Goal: Task Accomplishment & Management: Manage account settings

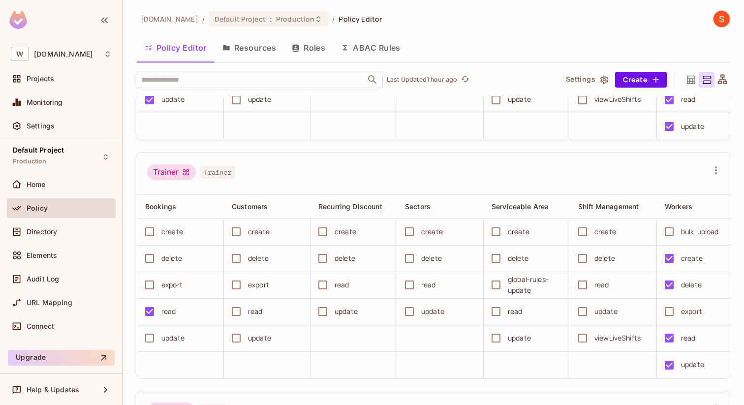
scroll to position [1379, 0]
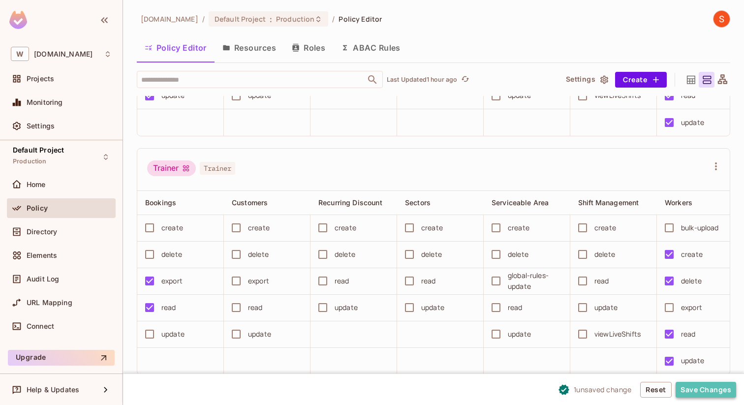
click at [711, 392] on button "Save Changes" at bounding box center [706, 390] width 61 height 16
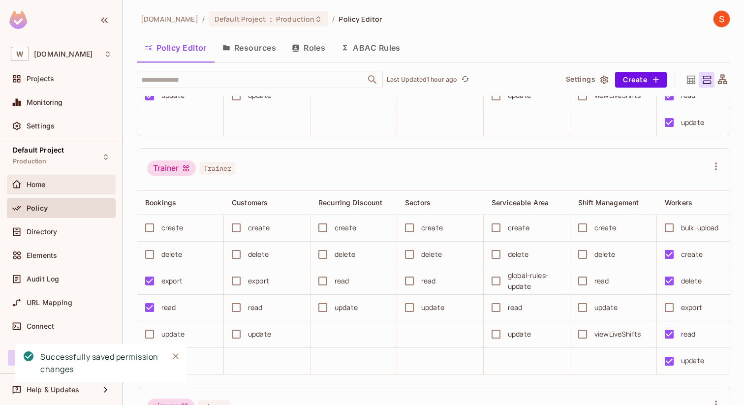
click at [84, 192] on div "Home" at bounding box center [61, 185] width 109 height 20
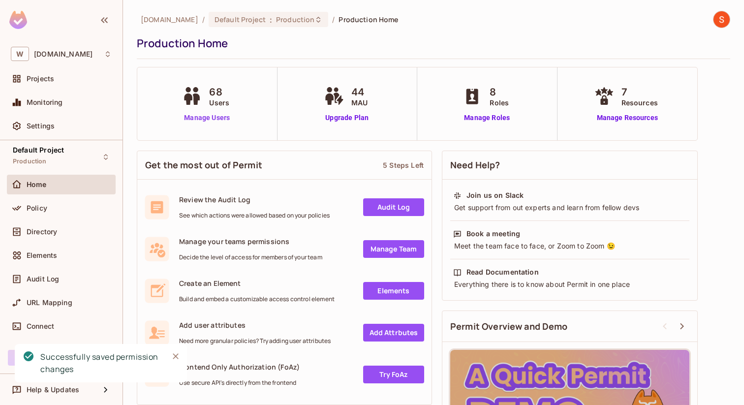
click at [198, 118] on link "Manage Users" at bounding box center [207, 118] width 55 height 10
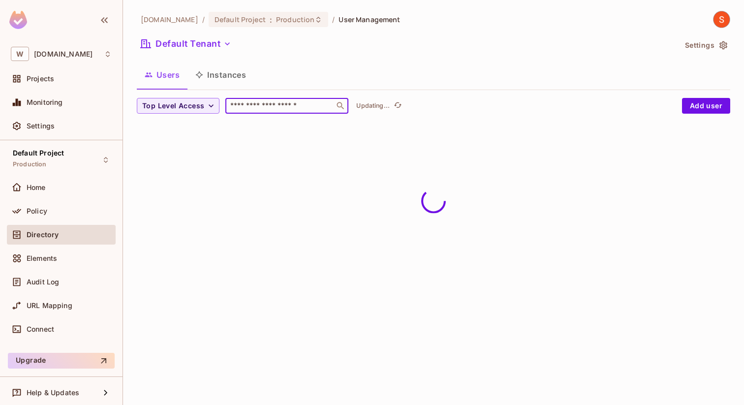
click at [274, 105] on input "text" at bounding box center [279, 106] width 103 height 10
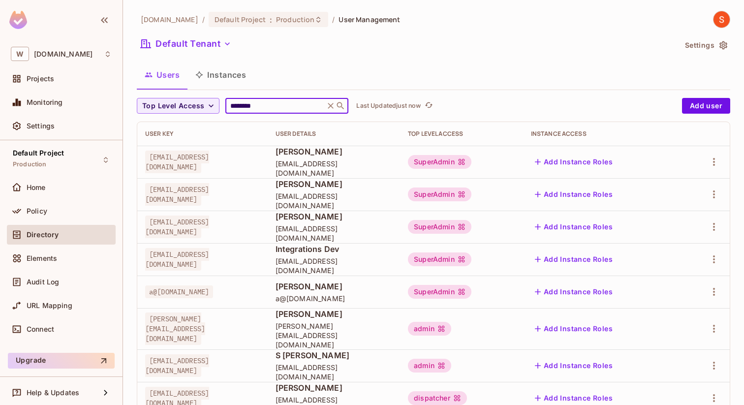
type input "********"
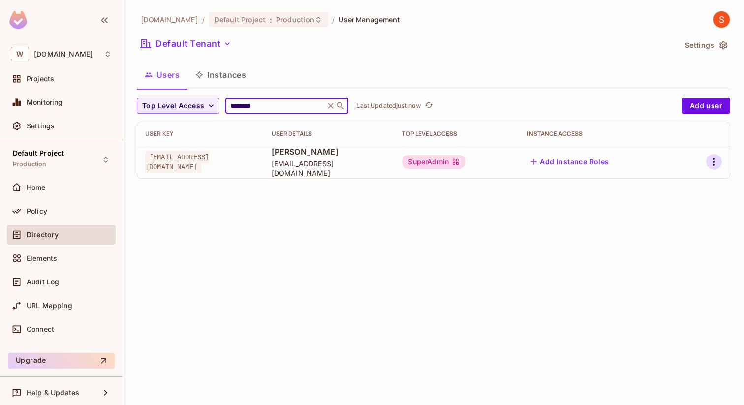
click at [711, 161] on icon "button" at bounding box center [715, 162] width 12 height 12
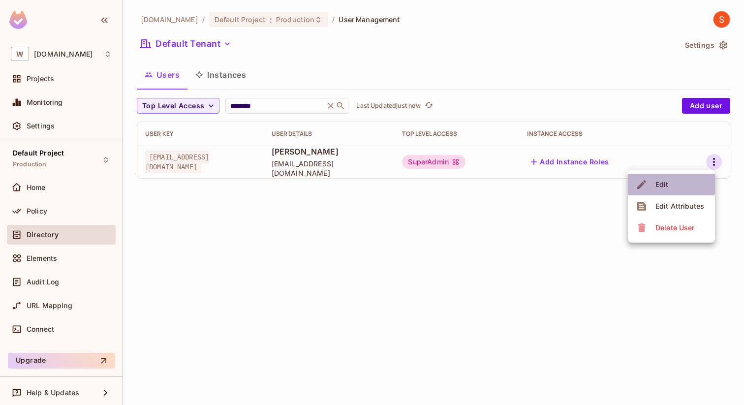
click at [659, 181] on div "Edit" at bounding box center [662, 185] width 13 height 10
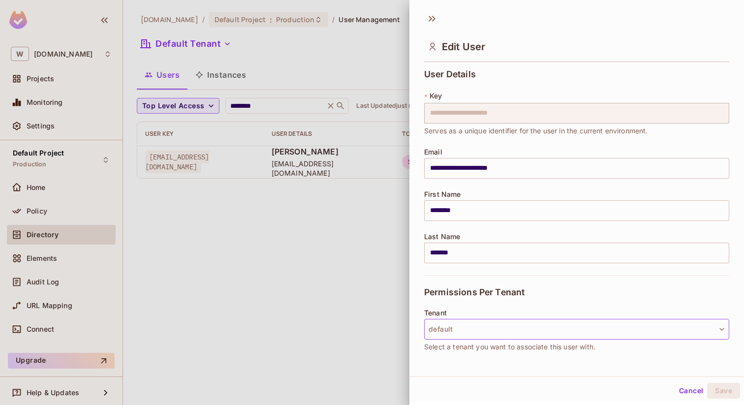
scroll to position [127, 0]
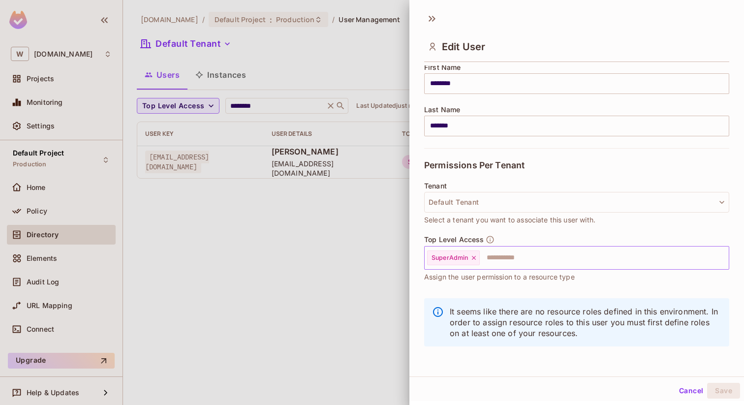
click at [496, 258] on input "text" at bounding box center [595, 258] width 229 height 20
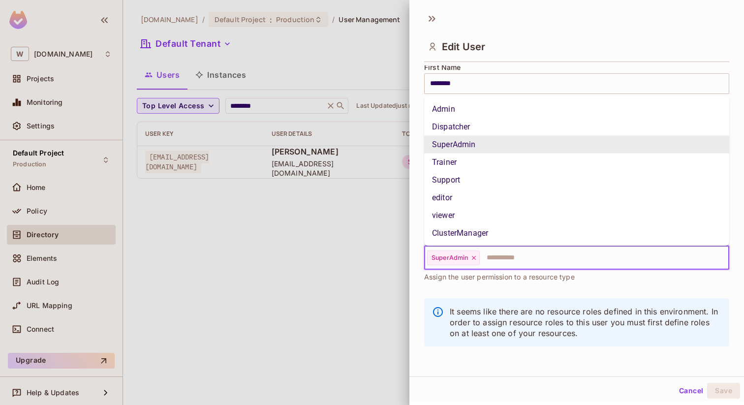
click at [474, 258] on icon at bounding box center [474, 258] width 4 height 4
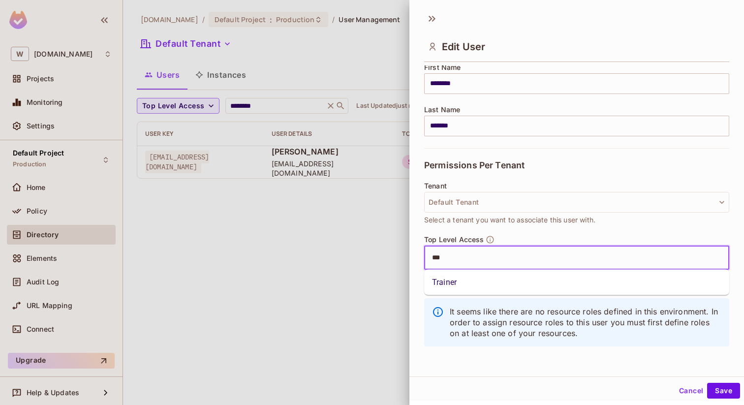
type input "****"
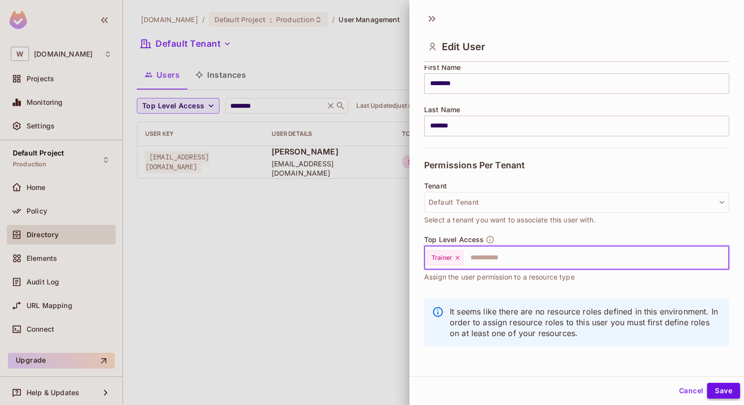
click at [725, 397] on button "Save" at bounding box center [724, 391] width 33 height 16
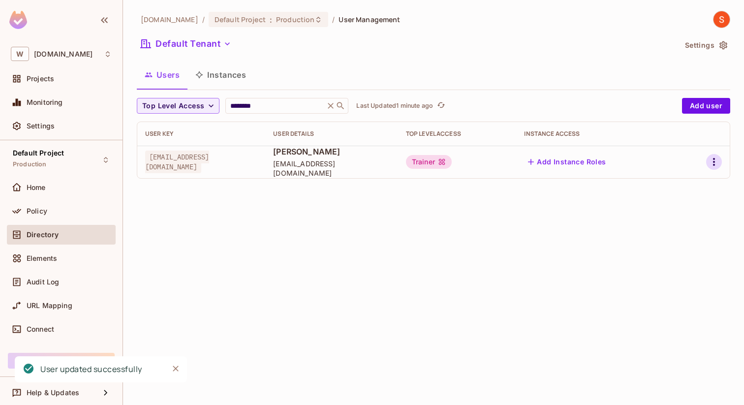
click at [719, 161] on icon "button" at bounding box center [715, 162] width 12 height 12
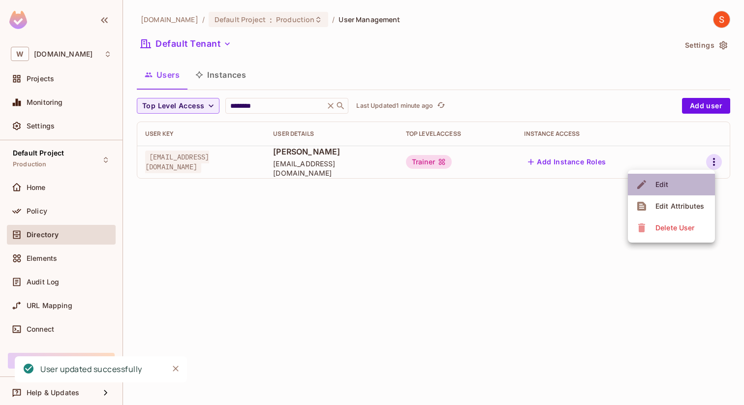
click at [680, 187] on li "Edit" at bounding box center [671, 185] width 87 height 22
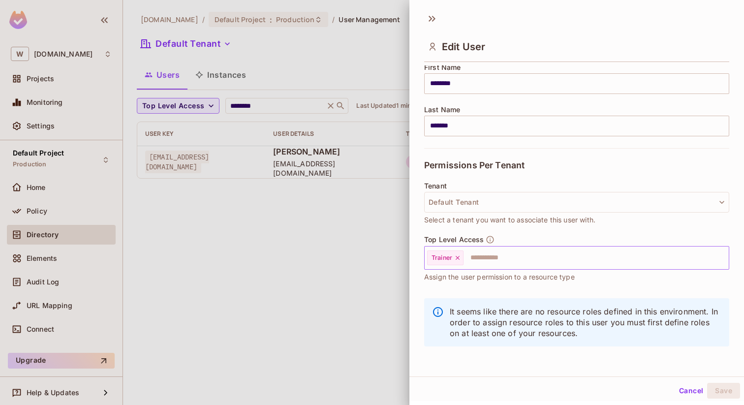
click at [455, 262] on div "Trainer" at bounding box center [445, 258] width 36 height 15
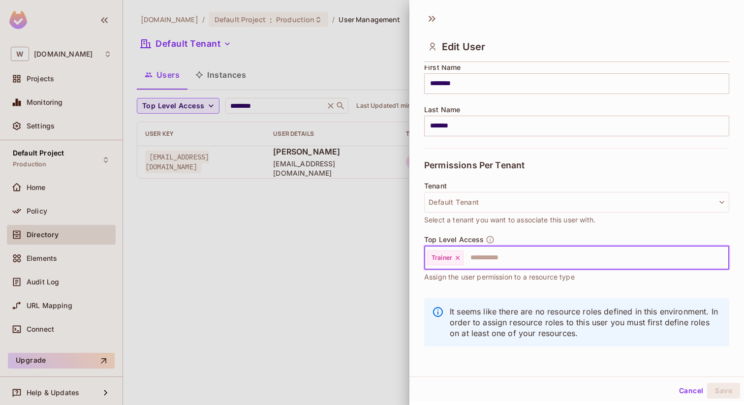
click at [456, 255] on icon at bounding box center [457, 258] width 7 height 7
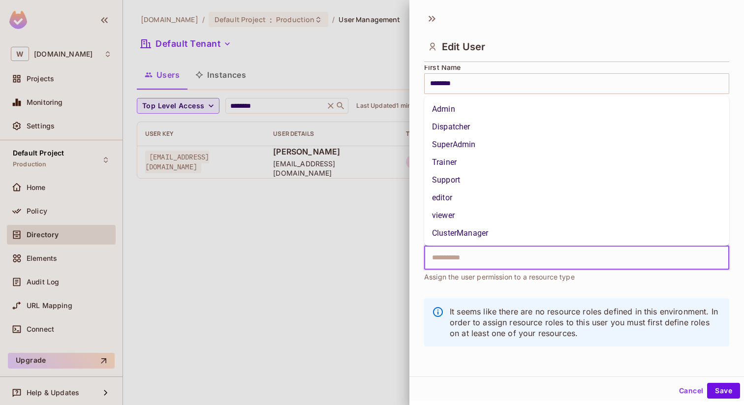
click at [467, 258] on input "text" at bounding box center [568, 258] width 284 height 20
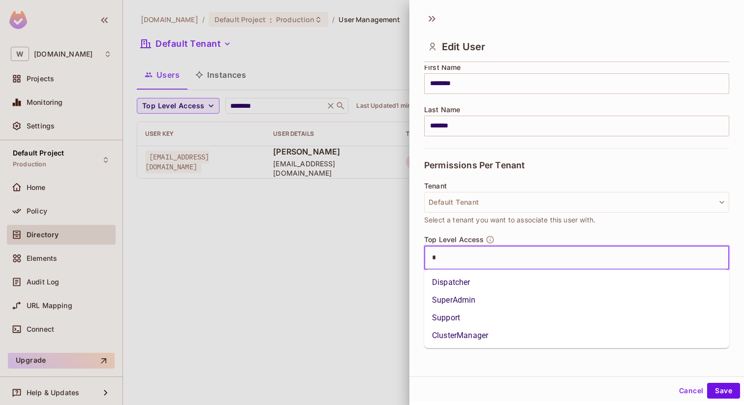
type input "**"
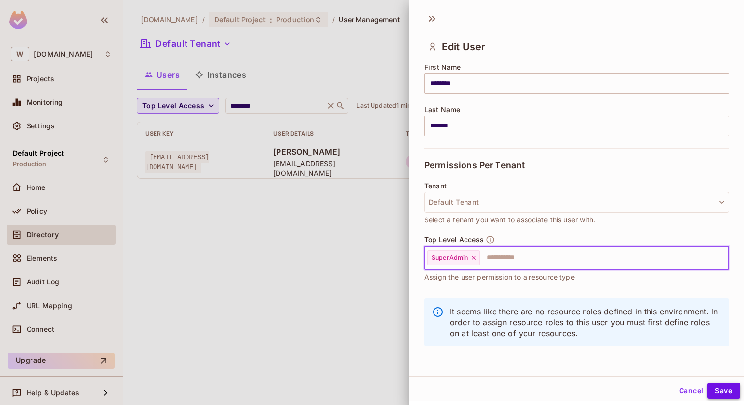
click at [724, 392] on button "Save" at bounding box center [724, 391] width 33 height 16
